Goal: Find contact information: Find contact information

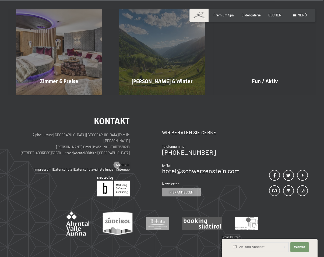
scroll to position [1971, 0]
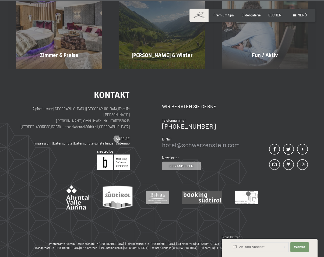
click at [165, 141] on link "hotel@ no-spam. [GEOGRAPHIC_DATA]. no-spam. com" at bounding box center [201, 145] width 78 height 8
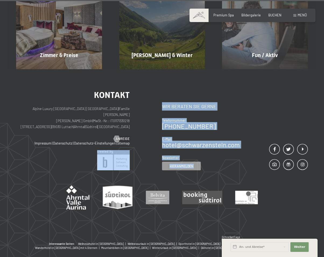
drag, startPoint x: 162, startPoint y: 120, endPoint x: 255, endPoint y: 127, distance: 94.0
click at [265, 122] on div "Kontakt Alpine Luxury SPA Resort SCHWARZENSTEIN | Familie [PERSON_NAME] [PERSON…" at bounding box center [162, 131] width 292 height 80
click at [253, 128] on div "Kontakt Wir beraten Sie gerne Telefonnummer [PHONE_NUMBER] E-Mail hotel@ no-spa…" at bounding box center [235, 131] width 146 height 80
drag, startPoint x: 159, startPoint y: 123, endPoint x: 239, endPoint y: 122, distance: 80.0
click at [239, 122] on div "Kontakt Alpine Luxury SPA Resort SCHWARZENSTEIN | Familie [PERSON_NAME] [PERSON…" at bounding box center [162, 131] width 292 height 80
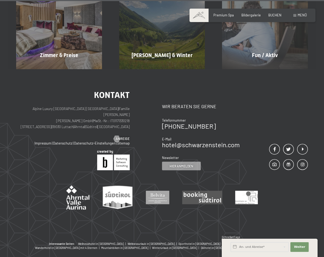
click at [241, 127] on div "Kontakt Wir beraten Sie gerne Telefonnummer [PHONE_NUMBER] E-Mail hotel@ no-spa…" at bounding box center [235, 131] width 146 height 80
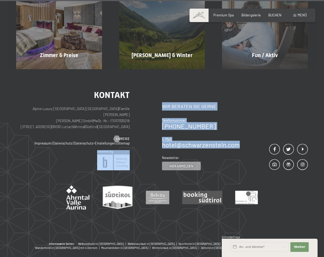
drag, startPoint x: 241, startPoint y: 122, endPoint x: 161, endPoint y: 123, distance: 79.5
click at [161, 123] on div "Kontakt Alpine Luxury SPA Resort SCHWARZENSTEIN | Familie [PERSON_NAME] [PERSON…" at bounding box center [162, 131] width 292 height 80
click at [241, 121] on div "Kontakt Wir beraten Sie gerne Telefonnummer [PHONE_NUMBER] E-Mail hotel@ no-spa…" at bounding box center [235, 131] width 146 height 80
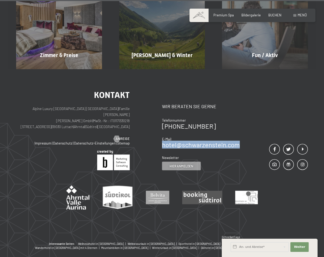
drag, startPoint x: 242, startPoint y: 120, endPoint x: 162, endPoint y: 122, distance: 79.8
click at [162, 122] on div "Kontakt Wir beraten Sie gerne Telefonnummer [PHONE_NUMBER] E-Mail hotel@ no-spa…" at bounding box center [235, 131] width 146 height 80
copy link "hotel@ no-spam. [GEOGRAPHIC_DATA]. no-spam. com"
